Goal: Register for event/course

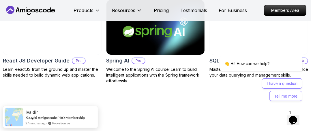
scroll to position [710, 0]
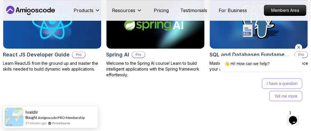
click at [299, 47] on icon "Chat attention grabber" at bounding box center [298, 47] width 5 height 5
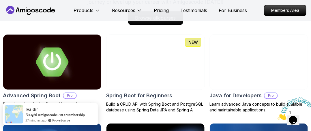
scroll to position [541, 0]
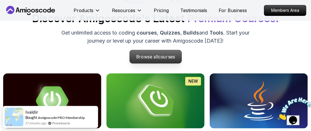
click at [157, 53] on p "Browse all courses" at bounding box center [156, 56] width 52 height 13
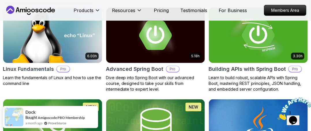
scroll to position [189, 0]
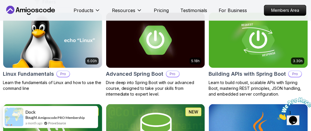
click at [157, 53] on img at bounding box center [155, 40] width 99 height 55
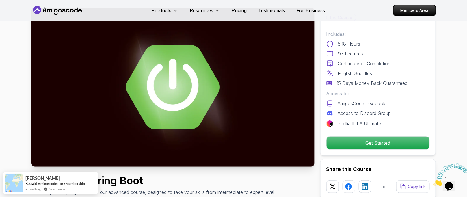
scroll to position [27, 0]
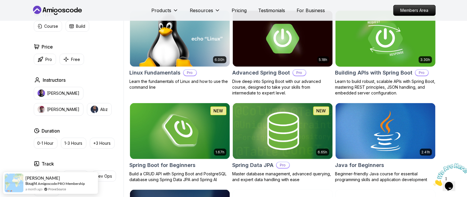
scroll to position [216, 0]
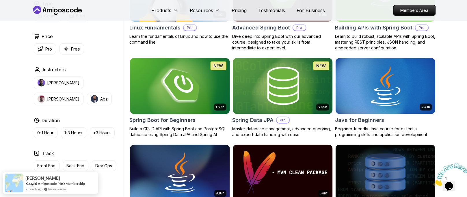
click at [189, 93] on img at bounding box center [179, 86] width 105 height 59
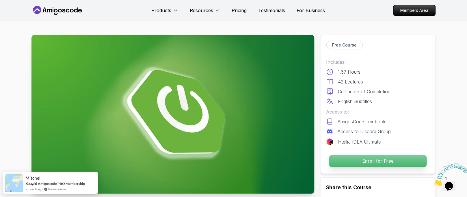
click at [311, 131] on p "Enroll for Free" at bounding box center [378, 161] width 98 height 12
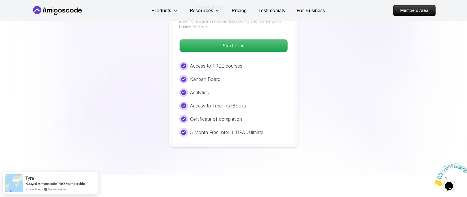
scroll to position [1226, 0]
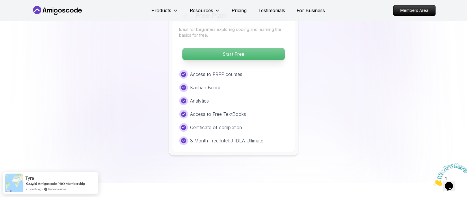
click at [245, 48] on p "Start Free" at bounding box center [233, 54] width 102 height 12
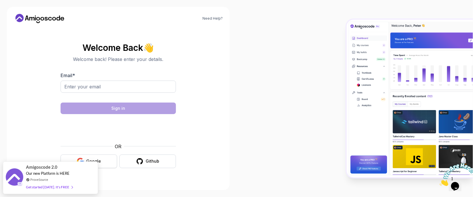
click at [108, 131] on button "Google" at bounding box center [89, 161] width 57 height 14
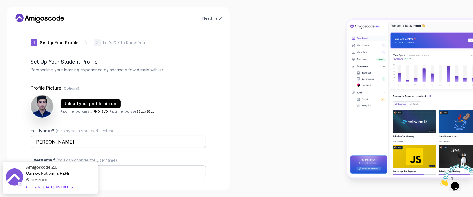
type input "zanyfoxcc793"
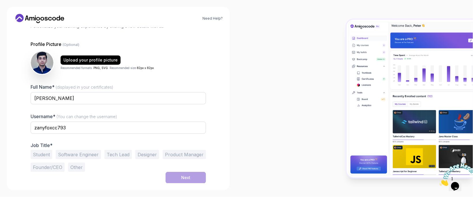
click at [68, 151] on button "Software Engineer" at bounding box center [78, 154] width 45 height 9
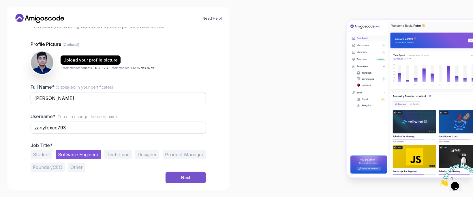
click at [187, 177] on div "Next" at bounding box center [185, 178] width 9 height 6
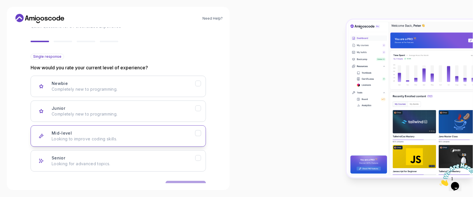
click at [196, 138] on button "Mid-level Looking to improve coding skills." at bounding box center [118, 135] width 175 height 21
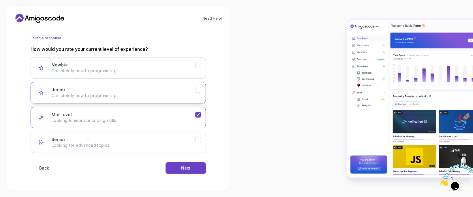
click at [198, 87] on icon "Junior" at bounding box center [198, 89] width 5 height 5
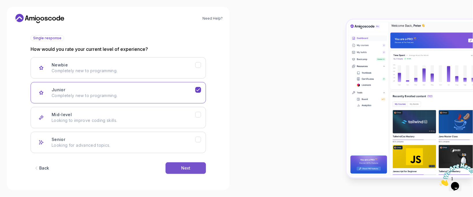
click at [196, 165] on button "Next" at bounding box center [186, 168] width 40 height 12
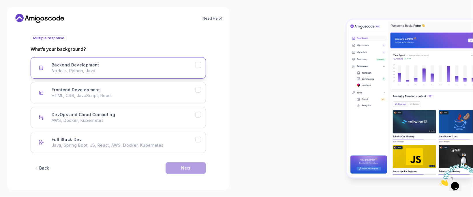
click at [183, 62] on div "Backend Development Node.js, Python, Java" at bounding box center [124, 68] width 144 height 12
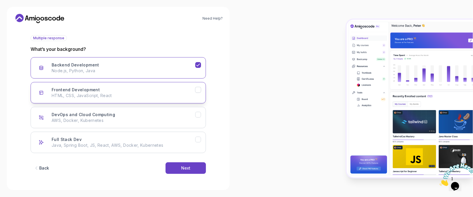
click at [192, 98] on p "HTML, CSS, JavaScript, React" at bounding box center [124, 96] width 144 height 6
click at [189, 141] on div "Full Stack Dev Java, Spring Boot, JS, React, AWS, Docker, Kubernetes" at bounding box center [124, 142] width 144 height 12
click at [198, 69] on button "Backend Development Node.js, Python, Java" at bounding box center [118, 67] width 175 height 21
click at [198, 91] on icon "Frontend Development" at bounding box center [198, 89] width 5 height 5
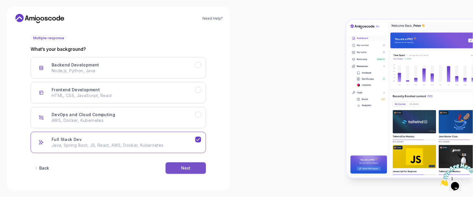
click at [199, 168] on button "Next" at bounding box center [186, 168] width 40 height 12
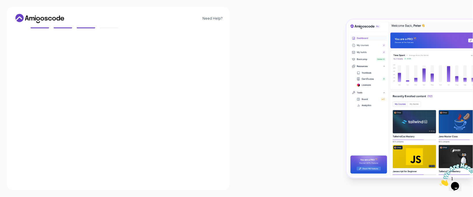
scroll to position [55, 0]
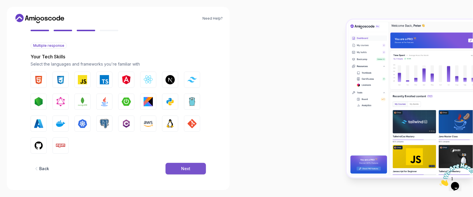
click at [191, 171] on button "Next" at bounding box center [186, 169] width 40 height 12
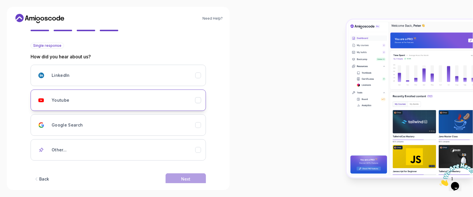
click at [188, 104] on div "Youtube" at bounding box center [124, 100] width 144 height 12
click at [193, 185] on div "Need Help? 2 Let's Get to Know You 1 Set Up Your Profile 2 Let's Get to Know Yo…" at bounding box center [118, 98] width 223 height 183
click at [192, 180] on button "Next" at bounding box center [186, 179] width 40 height 12
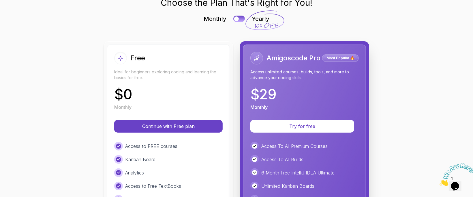
scroll to position [42, 0]
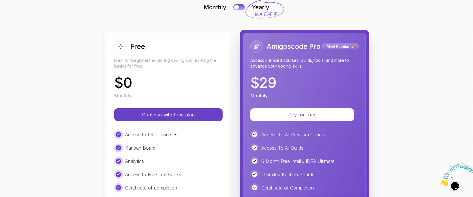
click at [169, 81] on div "$ 0 Monthly" at bounding box center [168, 87] width 108 height 23
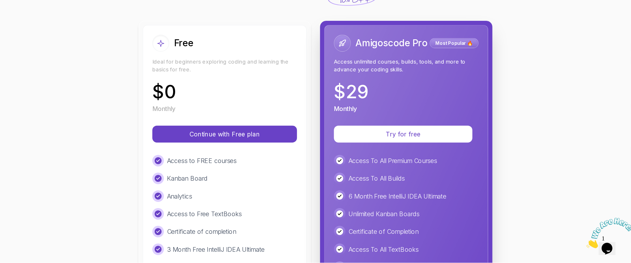
scroll to position [56, 0]
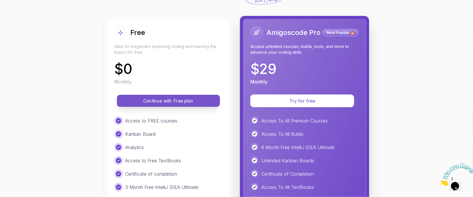
click at [171, 97] on button "Continue with Free plan" at bounding box center [168, 101] width 103 height 12
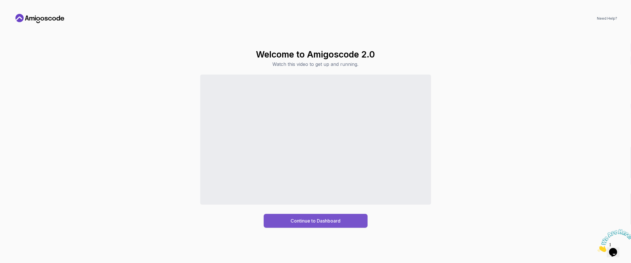
click at [313, 196] on button "Continue to Dashboard" at bounding box center [316, 221] width 104 height 14
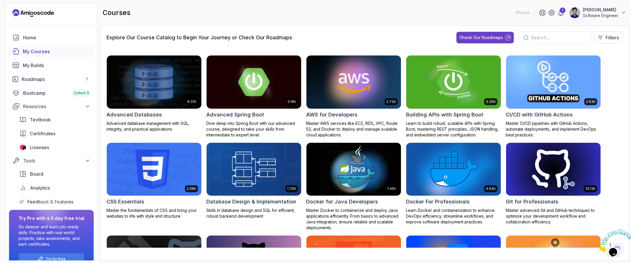
click at [463, 88] on img at bounding box center [453, 82] width 99 height 56
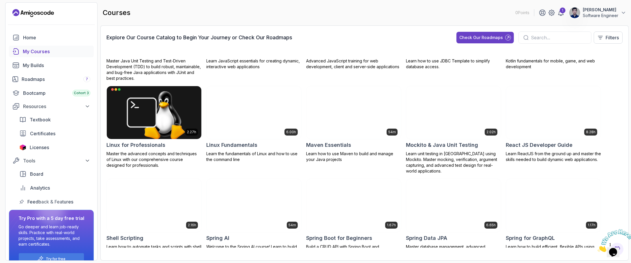
scroll to position [504, 0]
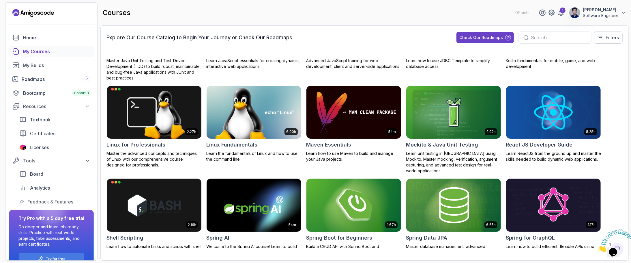
click at [341, 196] on img at bounding box center [353, 205] width 99 height 56
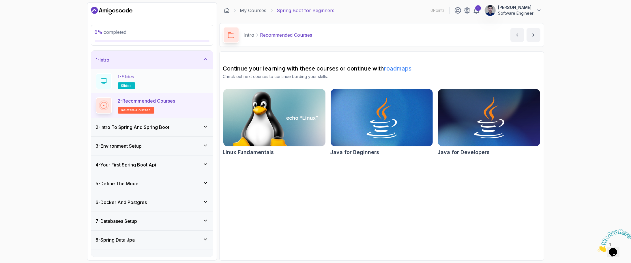
click at [141, 81] on div "1 - Slides slides" at bounding box center [152, 81] width 113 height 16
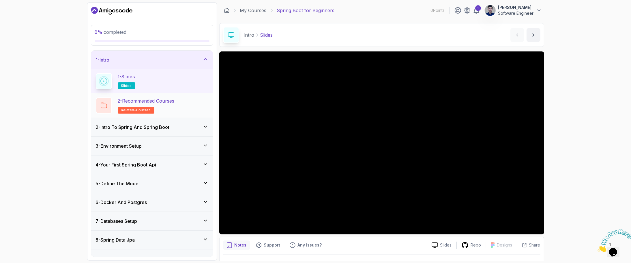
click at [146, 108] on span "related-courses" at bounding box center [136, 110] width 30 height 5
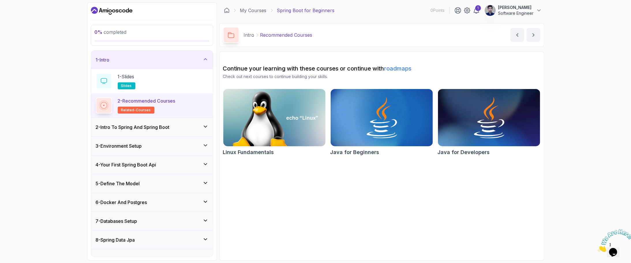
click at [126, 133] on div "2 - Intro To Spring And Spring Boot" at bounding box center [152, 127] width 122 height 18
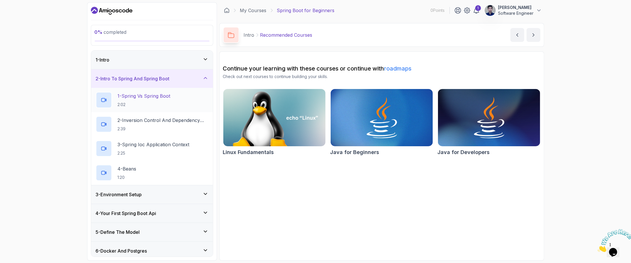
click at [138, 99] on p "1 - Spring Vs Spring Boot" at bounding box center [144, 95] width 53 height 7
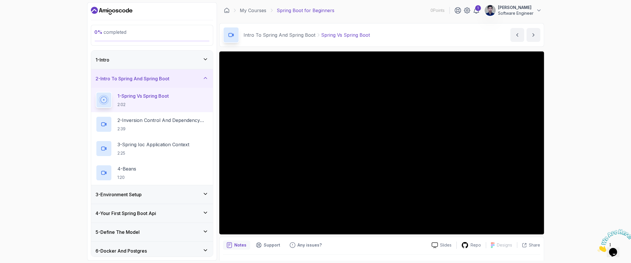
click at [203, 58] on icon at bounding box center [206, 59] width 6 height 6
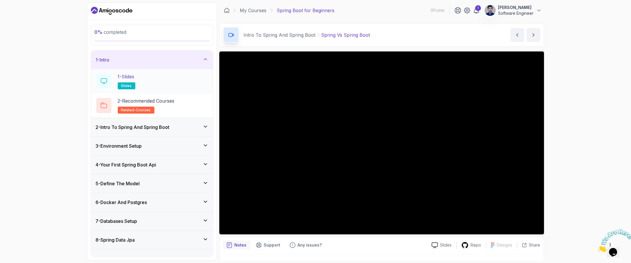
click at [162, 85] on div "1 - Slides slides" at bounding box center [152, 81] width 113 height 16
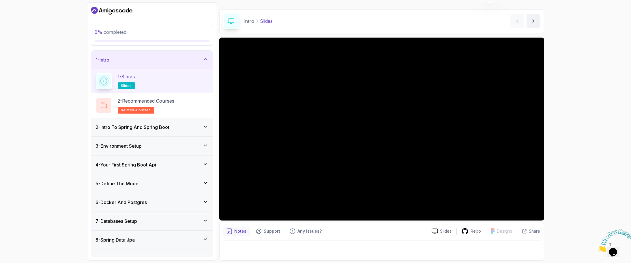
click at [473, 146] on div "0 % completed 1 - Intro 1 - Slides slides 2 - Recommended Courses related-cours…" at bounding box center [315, 131] width 631 height 263
click at [240, 196] on p "Notes" at bounding box center [241, 231] width 12 height 6
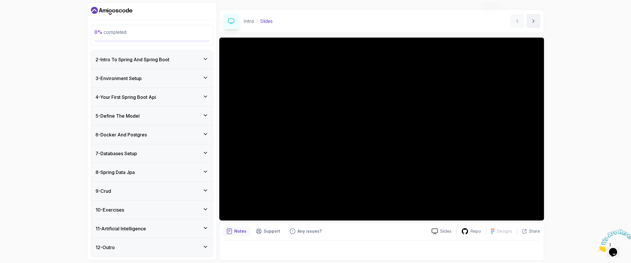
click at [175, 59] on div "2 - Intro To Spring And Spring Boot" at bounding box center [152, 59] width 113 height 7
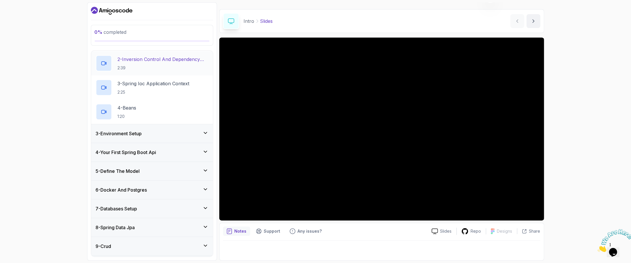
scroll to position [63, 0]
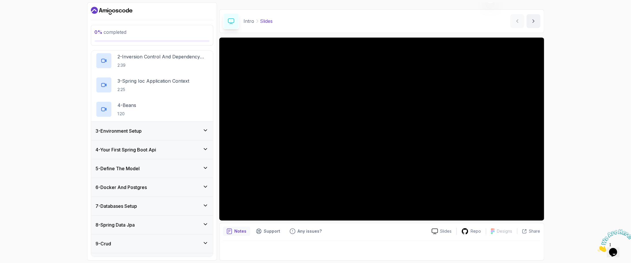
click at [166, 133] on div "3 - Environment Setup" at bounding box center [152, 130] width 113 height 7
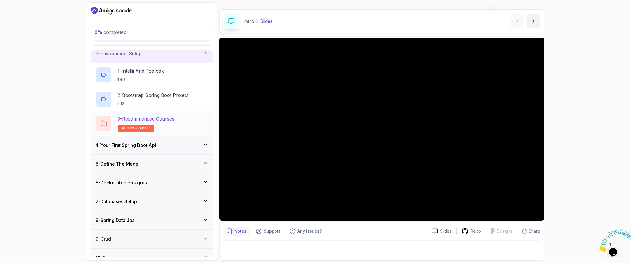
scroll to position [82, 0]
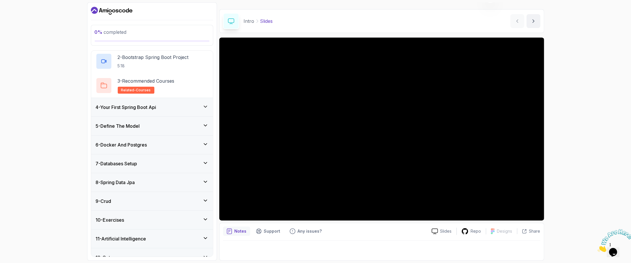
click at [164, 103] on div "4 - Your First Spring Boot Api" at bounding box center [152, 107] width 122 height 18
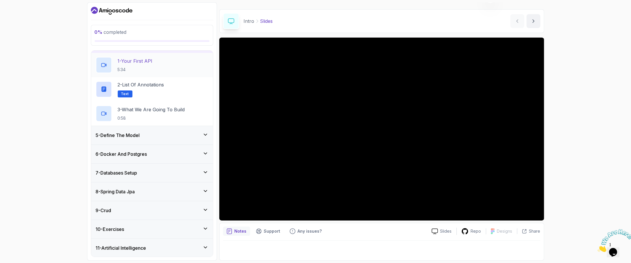
scroll to position [77, 0]
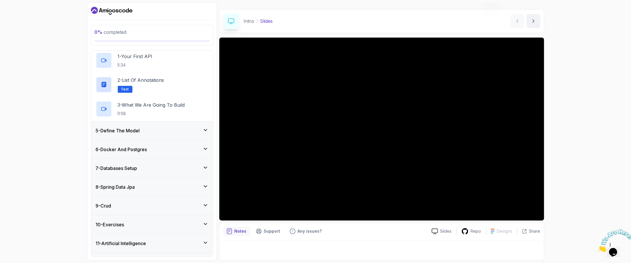
click at [155, 123] on div "5 - Define The Model" at bounding box center [152, 130] width 122 height 18
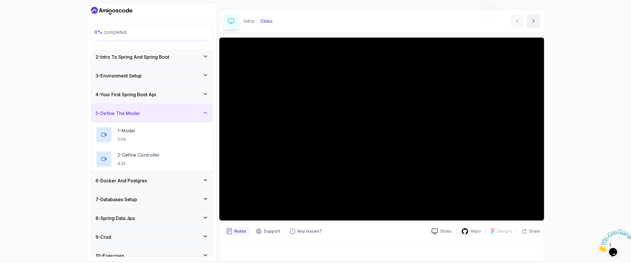
scroll to position [70, 0]
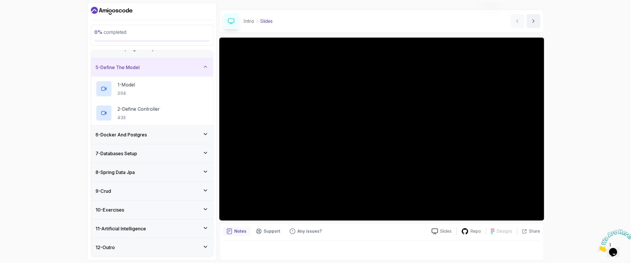
click at [147, 135] on h3 "6 - Docker And Postgres" at bounding box center [121, 134] width 51 height 7
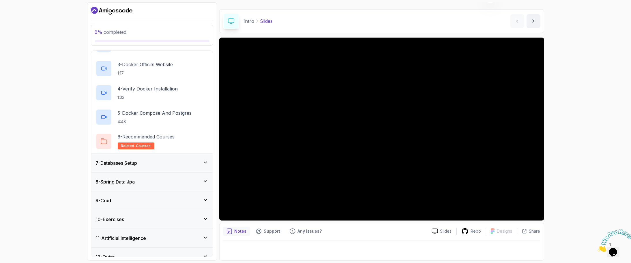
click at [152, 162] on div "7 - Databases Setup" at bounding box center [152, 162] width 113 height 7
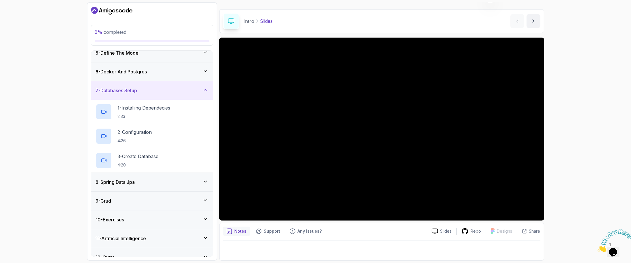
scroll to position [93, 0]
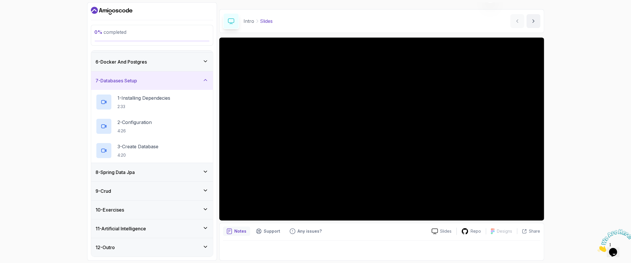
click at [152, 168] on div "8 - Spring Data Jpa" at bounding box center [152, 172] width 122 height 18
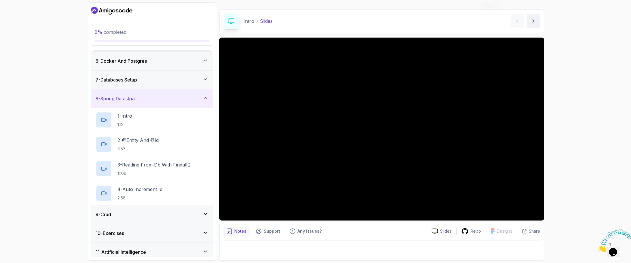
scroll to position [119, 0]
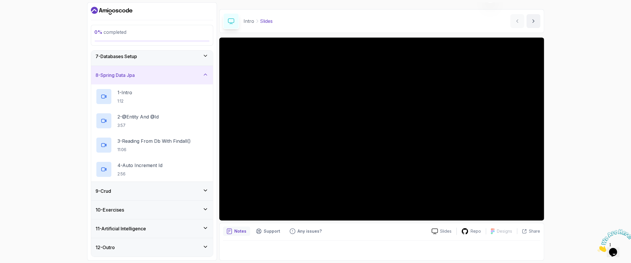
click at [140, 191] on div "9 - Crud" at bounding box center [152, 190] width 113 height 7
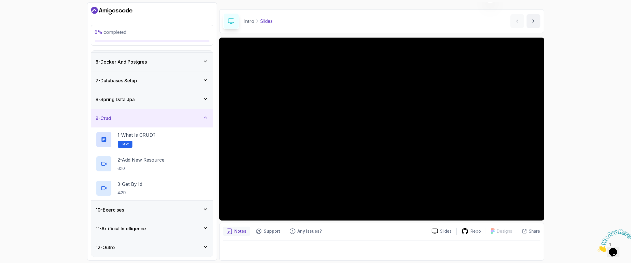
scroll to position [94, 0]
click at [151, 196] on div "10 - Exercises" at bounding box center [152, 209] width 113 height 7
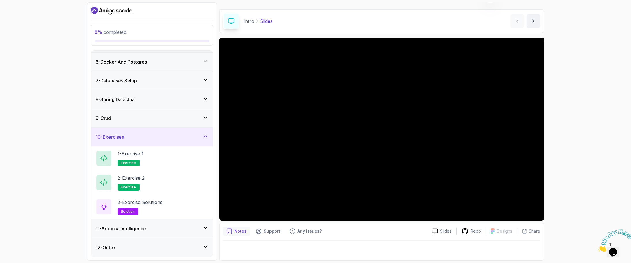
click at [150, 196] on div "11 - Artificial Intelligence" at bounding box center [152, 228] width 113 height 7
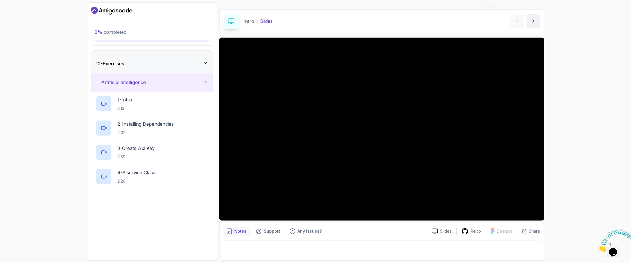
scroll to position [191, 0]
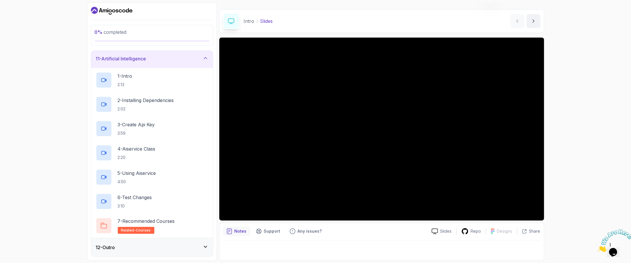
click at [150, 196] on div "12 - Outro" at bounding box center [152, 247] width 113 height 7
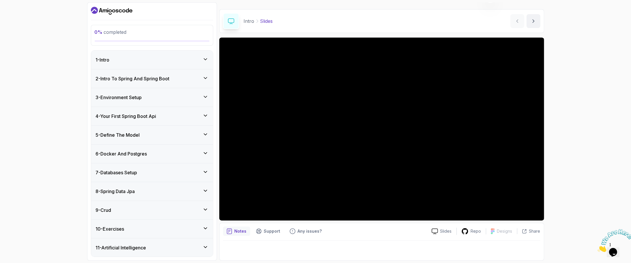
scroll to position [70, 0]
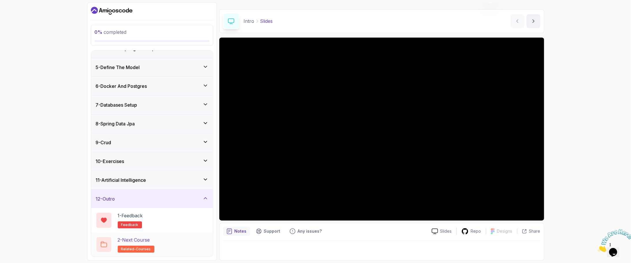
click at [144, 196] on span "related-courses" at bounding box center [136, 248] width 30 height 5
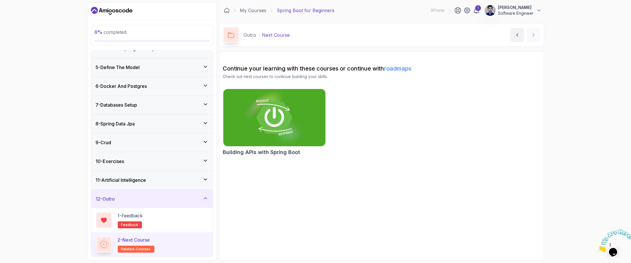
click at [252, 126] on img at bounding box center [274, 117] width 107 height 60
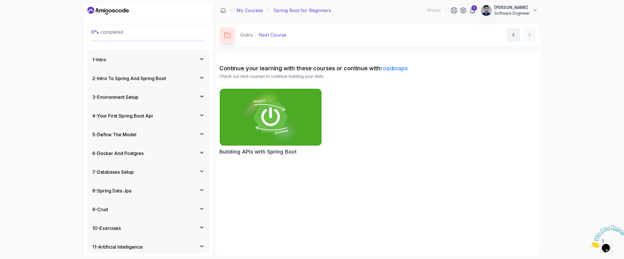
click at [253, 11] on link "My Courses" at bounding box center [250, 10] width 27 height 7
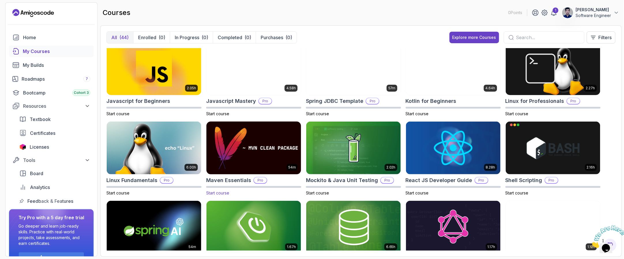
scroll to position [516, 0]
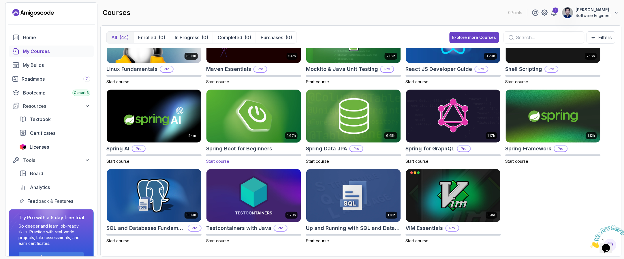
click at [276, 127] on img at bounding box center [253, 117] width 99 height 56
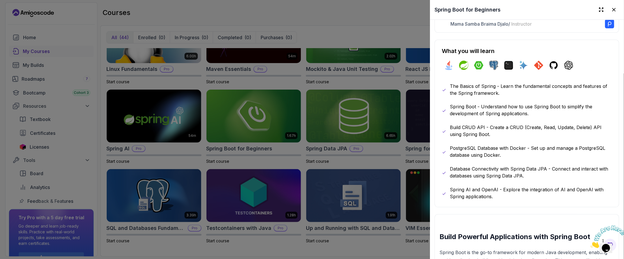
scroll to position [289, 0]
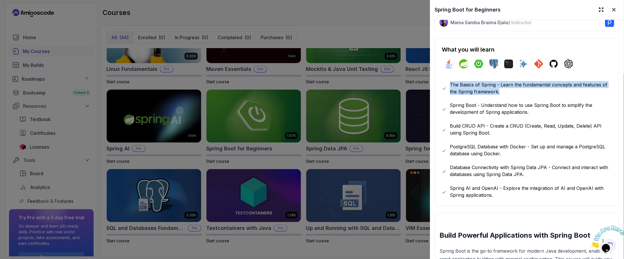
drag, startPoint x: 510, startPoint y: 87, endPoint x: 444, endPoint y: 79, distance: 66.0
click at [444, 81] on div "The Basics of Spring - Learn the fundamental concepts and features of the Sprin…" at bounding box center [527, 88] width 170 height 14
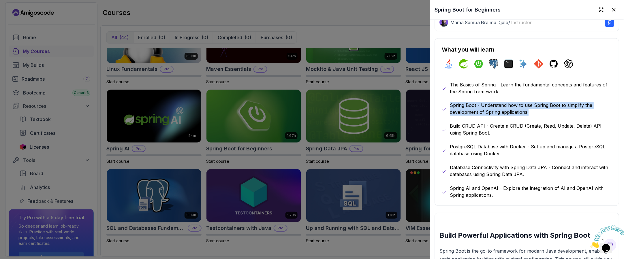
drag, startPoint x: 533, startPoint y: 109, endPoint x: 471, endPoint y: 123, distance: 63.5
click at [446, 104] on div "Spring Boot - Understand how to use Spring Boot to simplify the development of …" at bounding box center [527, 109] width 170 height 14
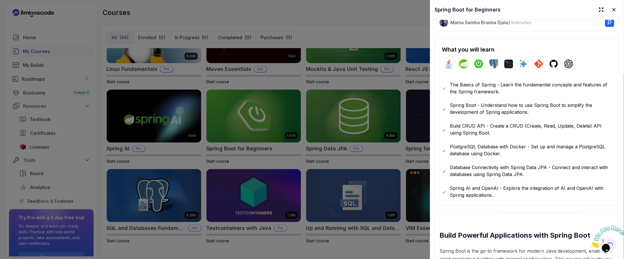
click at [473, 131] on p "Build CRUD API - Create a CRUD (Create, Read, Update, Delete) API using Spring …" at bounding box center [531, 130] width 162 height 14
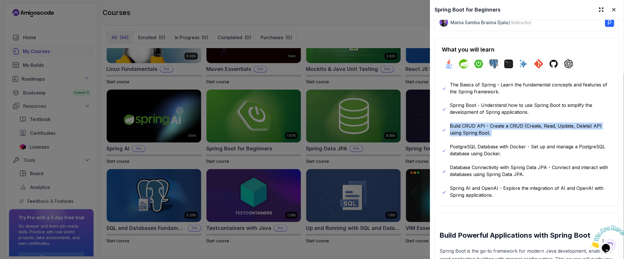
drag, startPoint x: 493, startPoint y: 131, endPoint x: 446, endPoint y: 124, distance: 47.5
click at [446, 124] on div "Build CRUD API - Create a CRUD (Create, Read, Update, Delete) API using Spring …" at bounding box center [527, 130] width 170 height 14
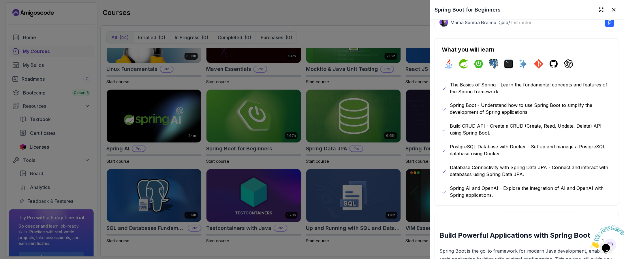
click at [473, 159] on div "The Basics of Spring - Learn the fundamental concepts and features of the Sprin…" at bounding box center [527, 140] width 170 height 118
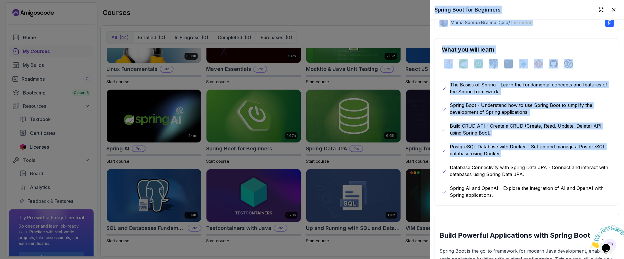
drag, startPoint x: 516, startPoint y: 147, endPoint x: 496, endPoint y: 138, distance: 22.5
click at [463, 144] on p "PostgreSQL Database with Docker - Set up and manage a PostgreSQL database using…" at bounding box center [531, 151] width 162 height 14
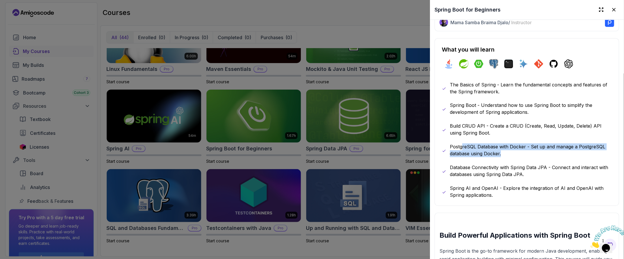
drag, startPoint x: 524, startPoint y: 152, endPoint x: 532, endPoint y: 164, distance: 14.7
click at [473, 153] on p "PostgreSQL Database with Docker - Set up and manage a PostgreSQL database using…" at bounding box center [531, 151] width 162 height 14
click at [473, 169] on p "Database Connectivity with Spring Data JPA - Connect and interact with database…" at bounding box center [531, 171] width 162 height 14
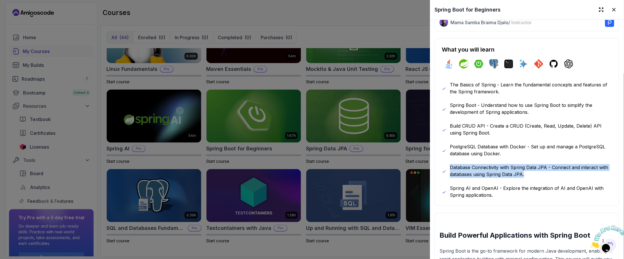
drag, startPoint x: 539, startPoint y: 174, endPoint x: 443, endPoint y: 178, distance: 95.6
click at [441, 171] on div "What you will learn java spring spring-boot postgres terminal ai git github cha…" at bounding box center [527, 122] width 185 height 168
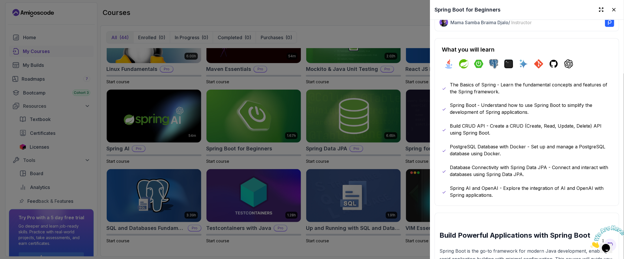
click at [473, 196] on div "What you will learn java spring spring-boot postgres terminal ai git github cha…" at bounding box center [527, 122] width 185 height 168
drag, startPoint x: 497, startPoint y: 194, endPoint x: 449, endPoint y: 182, distance: 49.6
click at [444, 185] on div "Spring AI and OpenAI - Explore the integration of AI and OpenAI with Spring app…" at bounding box center [527, 192] width 170 height 14
click at [473, 169] on p "Database Connectivity with Spring Data JPA - Connect and interact with database…" at bounding box center [531, 171] width 162 height 14
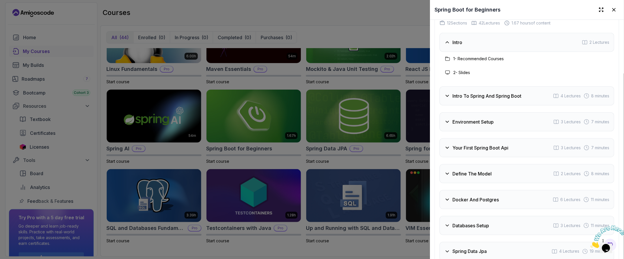
scroll to position [866, 0]
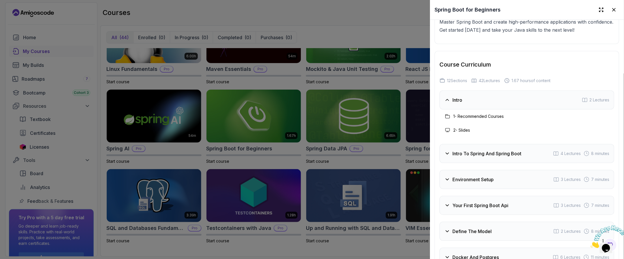
click at [455, 119] on h3 "1 - Recommended Courses" at bounding box center [479, 117] width 50 height 6
click at [463, 132] on div "2 - Slides" at bounding box center [527, 130] width 175 height 14
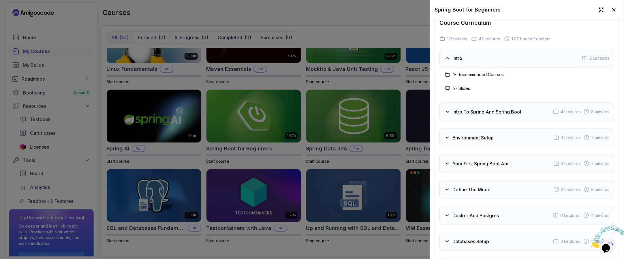
scroll to position [726, 0]
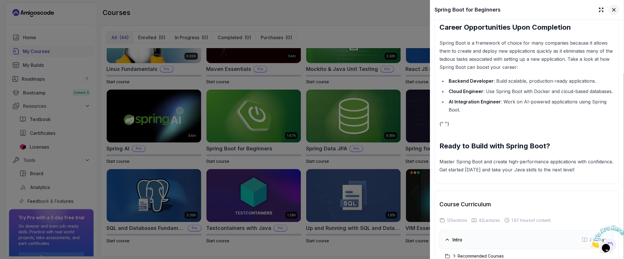
click at [473, 12] on icon at bounding box center [615, 10] width 6 height 6
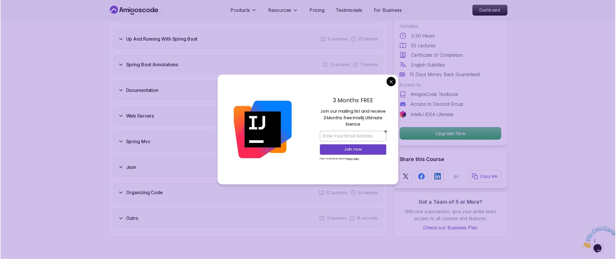
scroll to position [1026, 0]
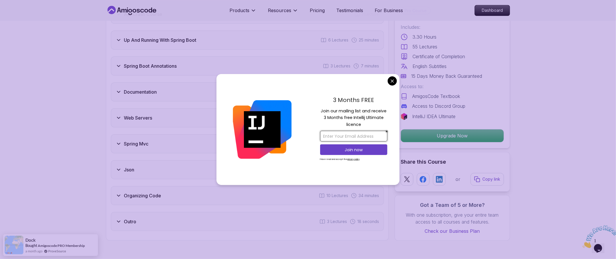
click at [347, 139] on input "email" at bounding box center [353, 136] width 67 height 11
type input "shubhsaxena2001@gmail.com"
click at [362, 148] on p "Join now" at bounding box center [353, 150] width 55 height 6
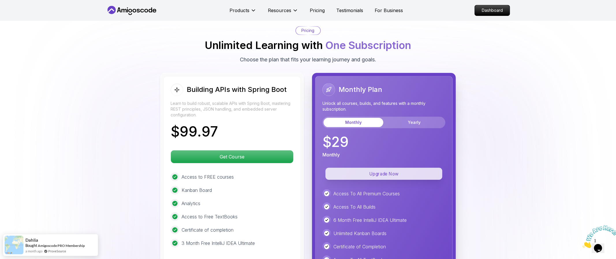
scroll to position [1430, 0]
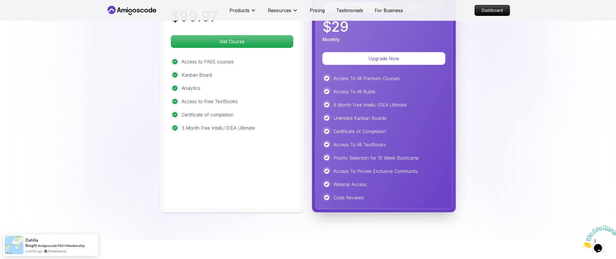
click at [356, 108] on p "6 Month Free IntelliJ IDEA Ultimate" at bounding box center [369, 105] width 73 height 7
click at [358, 120] on p "Unlimited Kanban Boards" at bounding box center [359, 118] width 53 height 7
click at [359, 120] on p "Unlimited Kanban Boards" at bounding box center [359, 118] width 53 height 7
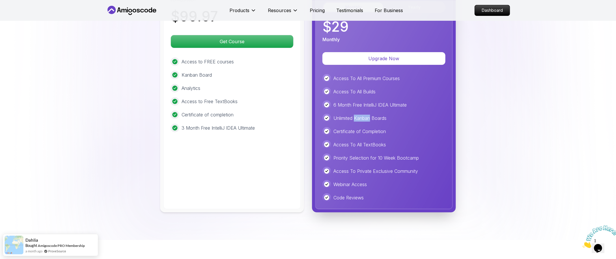
click at [359, 120] on p "Unlimited Kanban Boards" at bounding box center [359, 118] width 53 height 7
click at [349, 135] on p "Certificate of Completion" at bounding box center [359, 131] width 53 height 7
click at [224, 129] on p "3 Month Free IntelliJ IDEA Ultimate" at bounding box center [217, 128] width 73 height 7
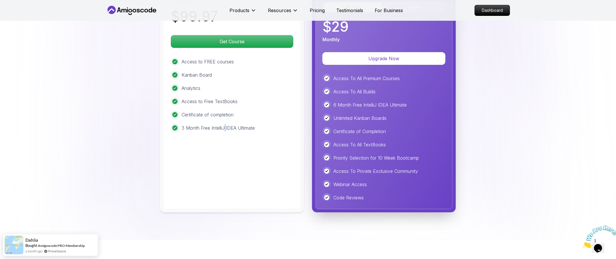
click at [225, 129] on p "3 Month Free IntelliJ IDEA Ultimate" at bounding box center [217, 128] width 73 height 7
click at [229, 112] on div "Access to FREE courses Kanban Board Analytics Access to Free TextBooks Certific…" at bounding box center [232, 94] width 123 height 75
click at [230, 112] on div "Access to FREE courses Kanban Board Analytics Access to Free TextBooks Certific…" at bounding box center [232, 94] width 123 height 75
click at [225, 102] on p "Access to Free TextBooks" at bounding box center [209, 101] width 56 height 7
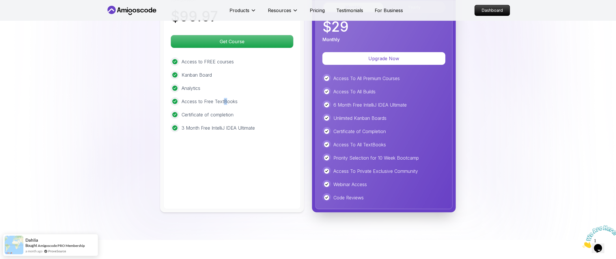
click at [226, 102] on p "Access to Free TextBooks" at bounding box center [209, 101] width 56 height 7
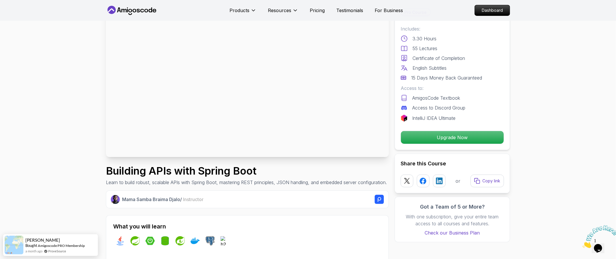
scroll to position [0, 0]
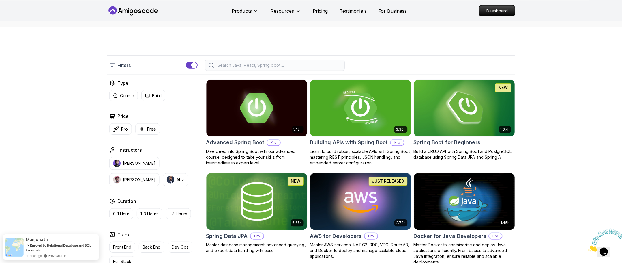
scroll to position [115, 0]
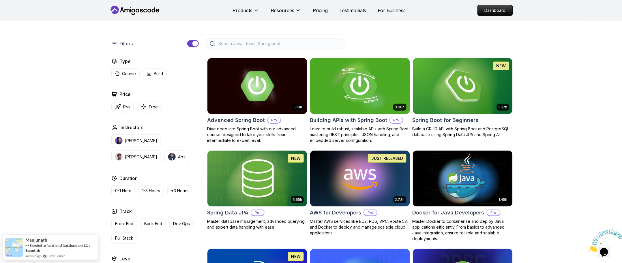
click at [477, 93] on img at bounding box center [462, 86] width 105 height 59
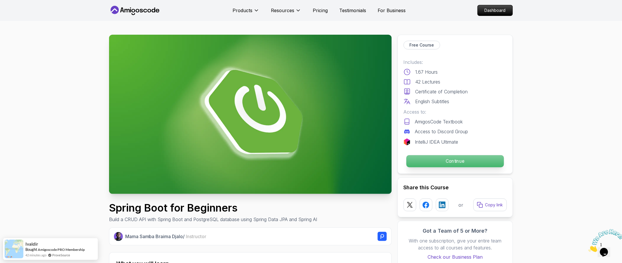
click at [456, 158] on p "Continue" at bounding box center [456, 161] width 98 height 12
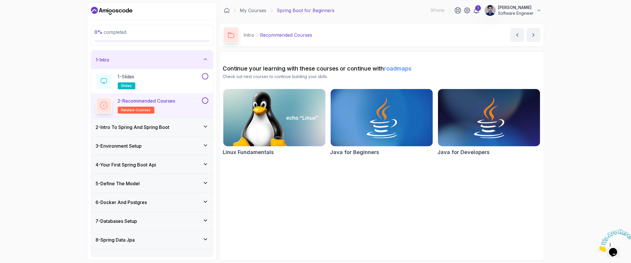
click at [404, 67] on link "roadmaps" at bounding box center [397, 68] width 27 height 7
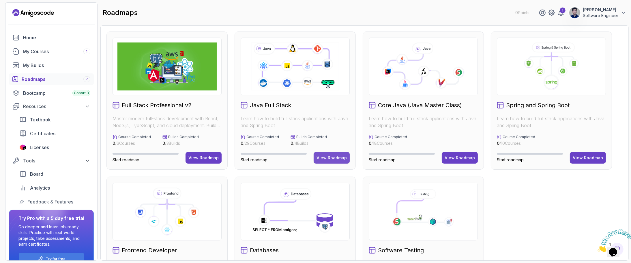
click at [323, 156] on div "View Roadmap" at bounding box center [332, 158] width 30 height 6
click at [339, 158] on div "View Roadmap" at bounding box center [332, 158] width 30 height 6
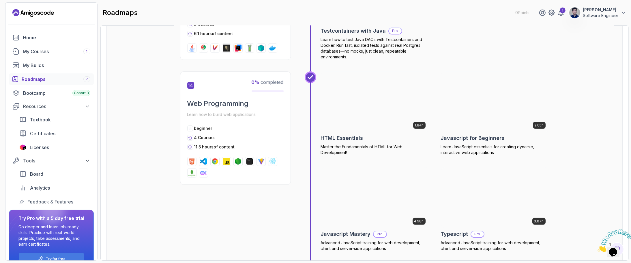
scroll to position [2020, 0]
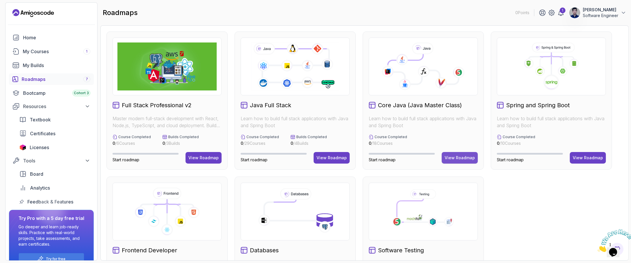
click at [458, 153] on button "View Roadmap" at bounding box center [460, 158] width 36 height 12
click at [591, 154] on button "View Roadmap" at bounding box center [588, 158] width 36 height 12
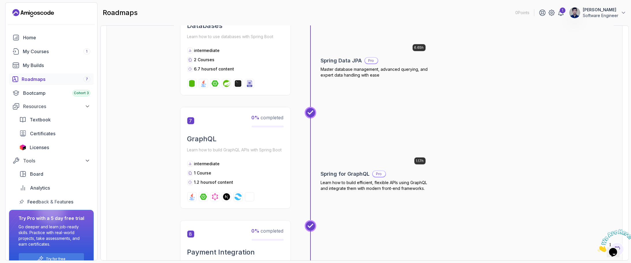
scroll to position [808, 0]
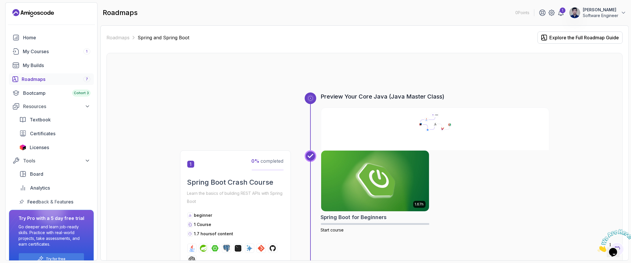
scroll to position [808, 0]
